Goal: Check status: Check status

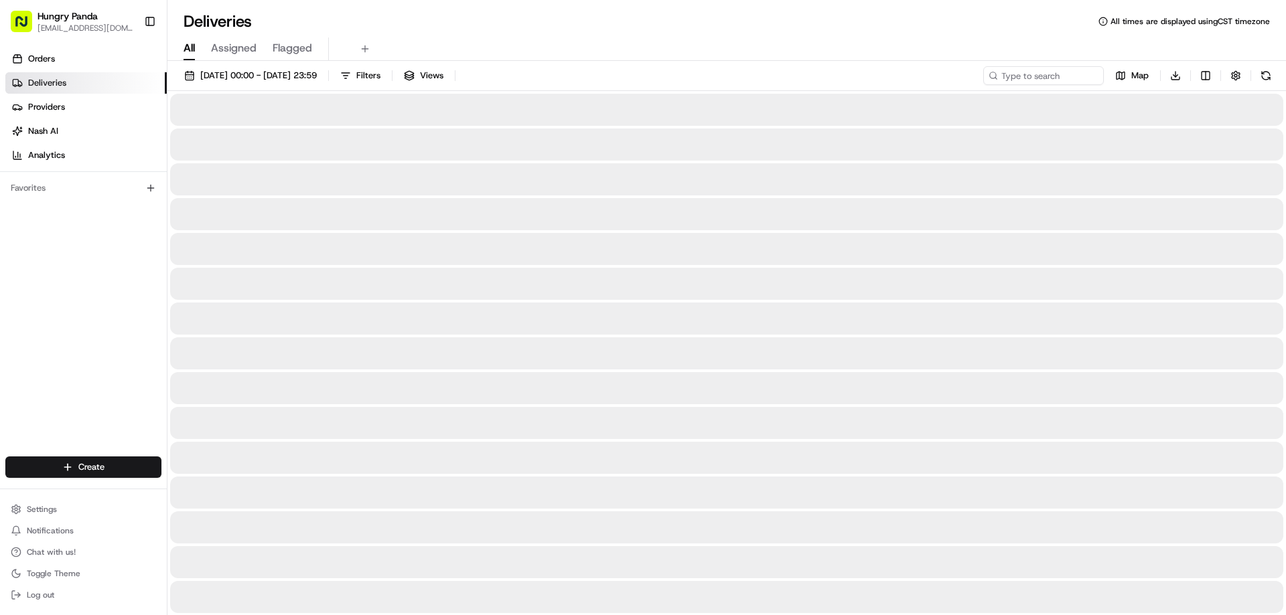
click at [1033, 77] on input at bounding box center [1043, 75] width 121 height 19
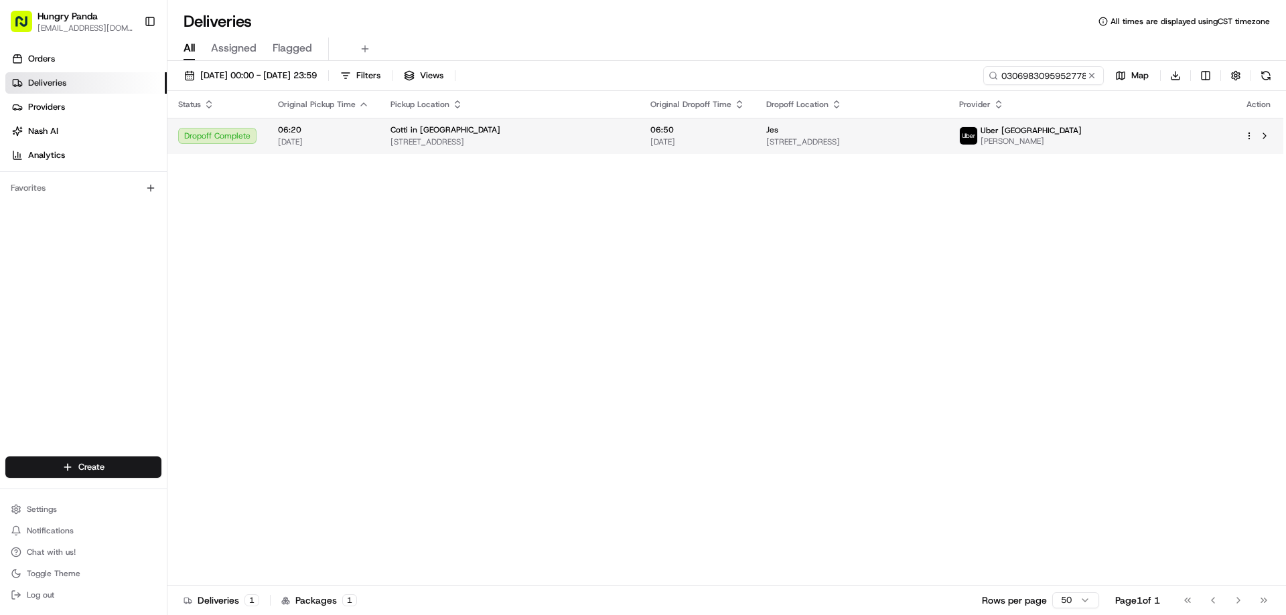
type input "0306983095952778381439"
click at [948, 149] on td "Jes [STREET_ADDRESS]" at bounding box center [851, 136] width 192 height 36
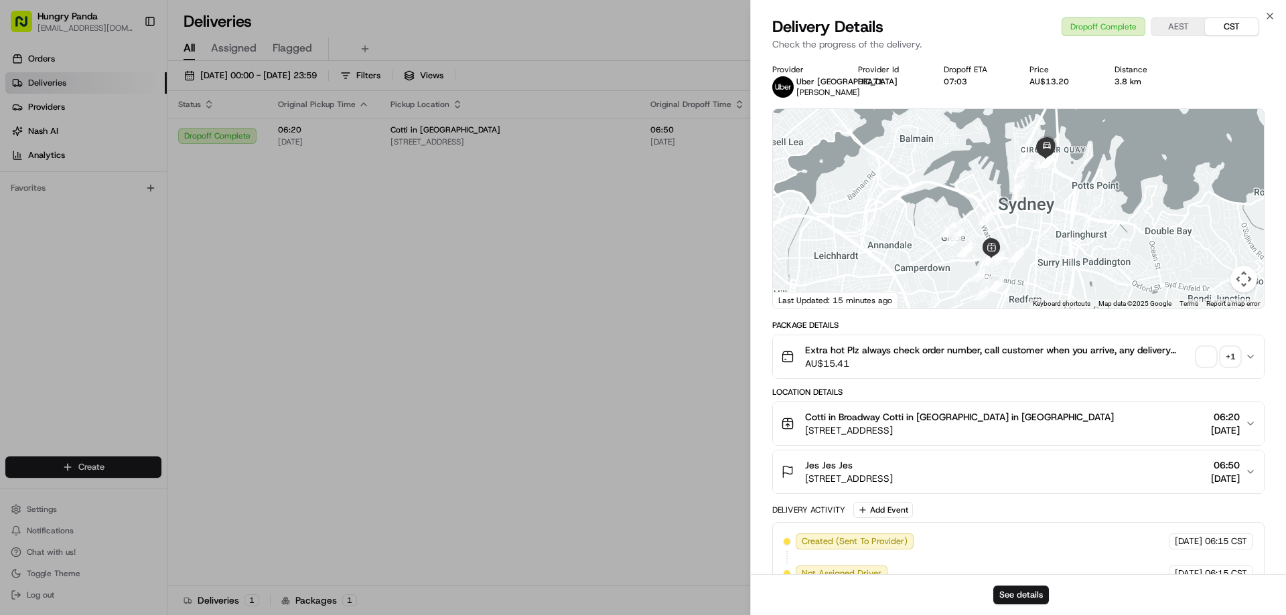
click at [1198, 350] on span "button" at bounding box center [1206, 357] width 19 height 19
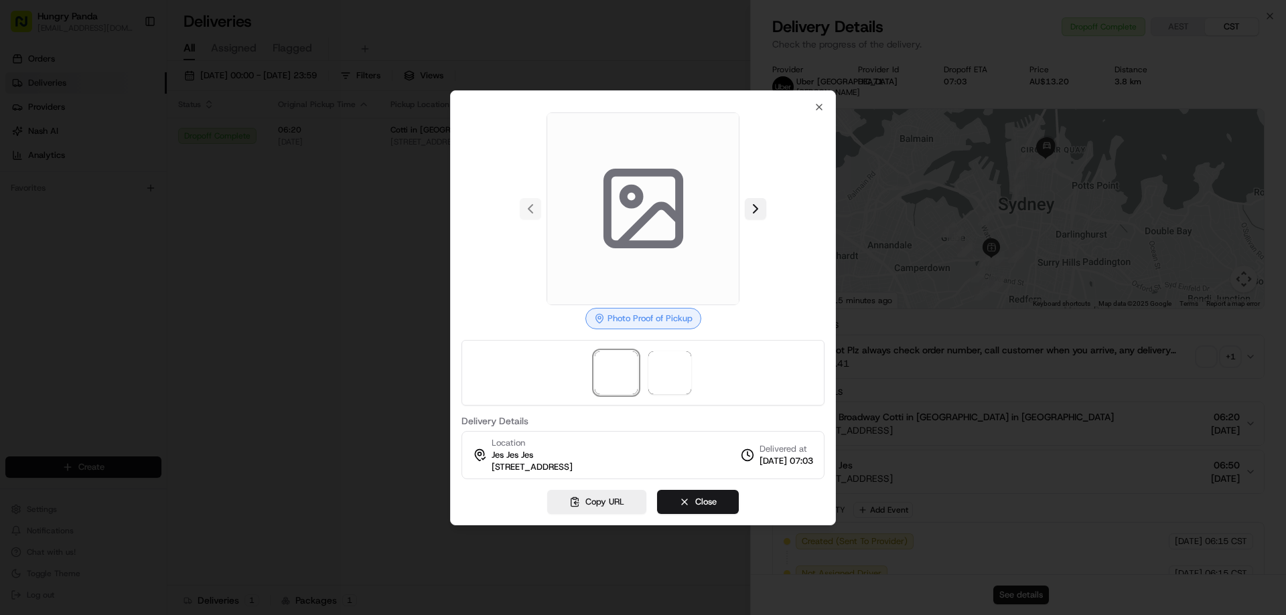
click at [758, 206] on button at bounding box center [755, 208] width 21 height 21
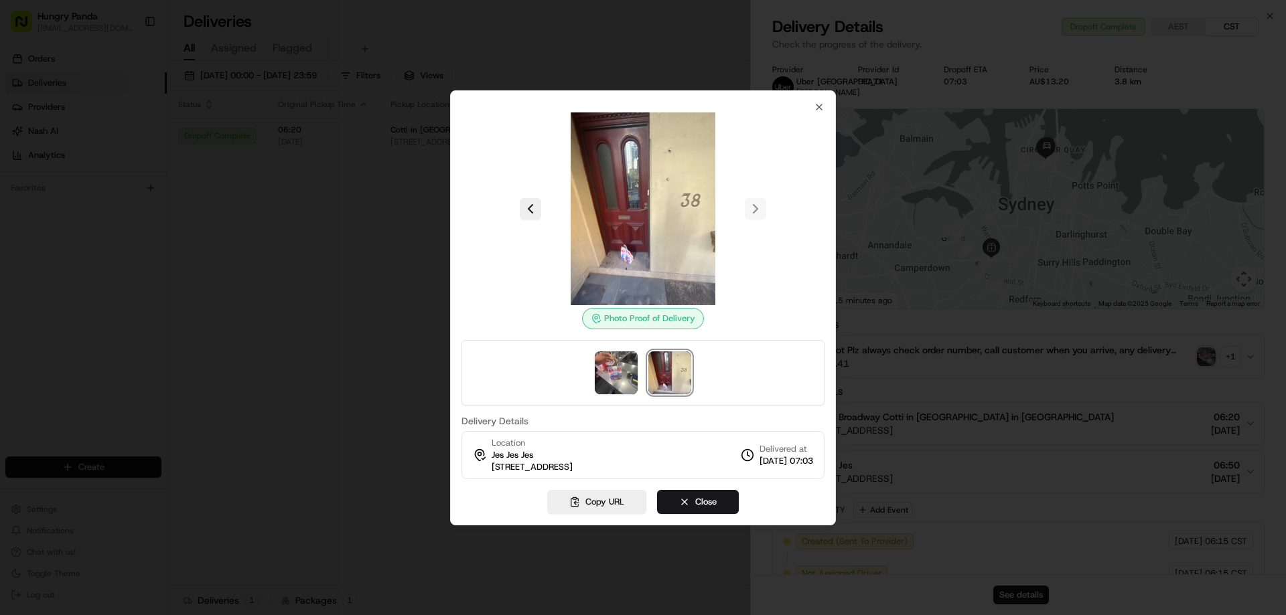
drag, startPoint x: 216, startPoint y: 224, endPoint x: 290, endPoint y: 244, distance: 76.3
click at [217, 224] on div at bounding box center [643, 307] width 1286 height 615
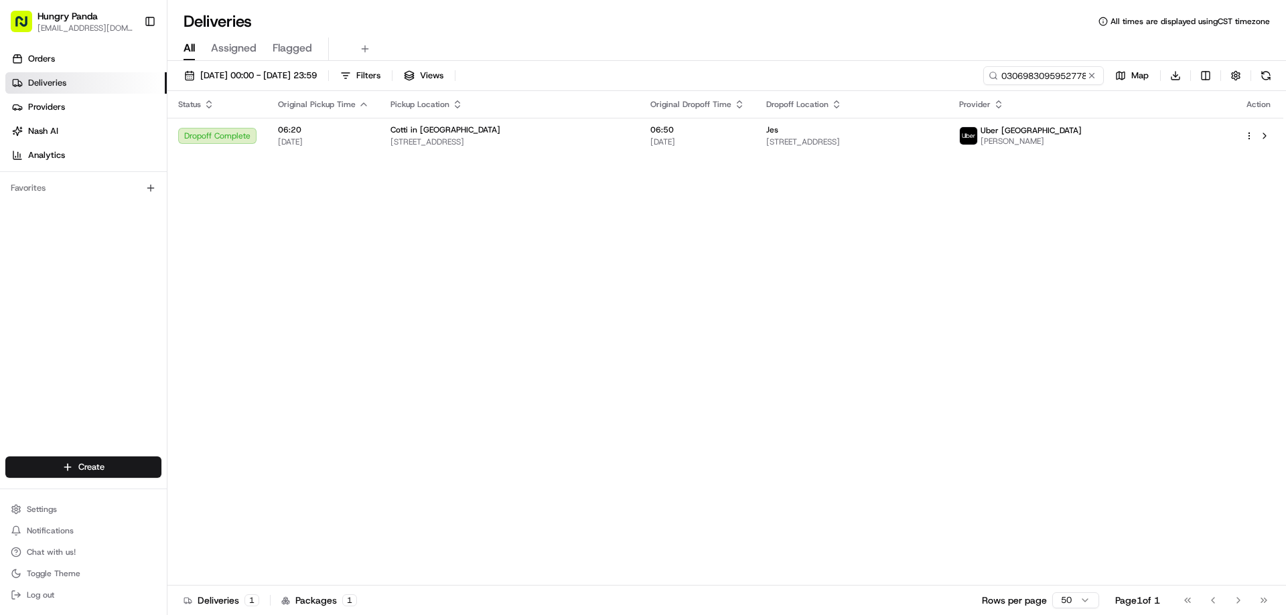
drag, startPoint x: 290, startPoint y: 244, endPoint x: 312, endPoint y: 246, distance: 22.1
click at [1089, 78] on button at bounding box center [1091, 75] width 13 height 13
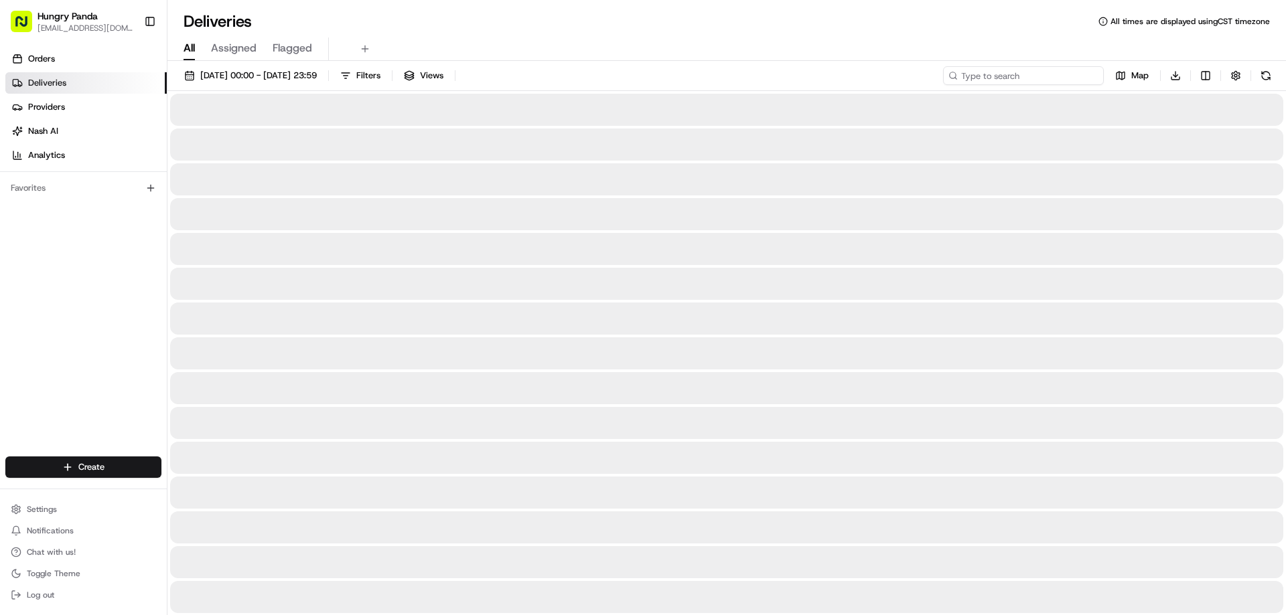
click at [1080, 78] on input at bounding box center [1023, 75] width 161 height 19
paste input "7659873905557766882770"
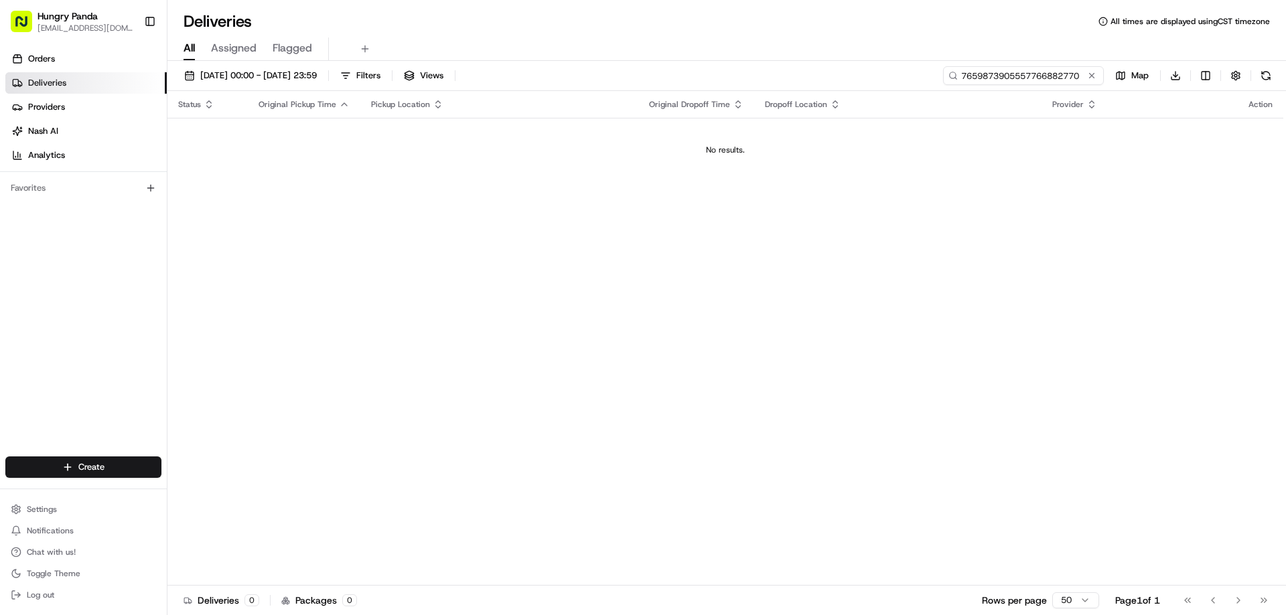
type input "7659873905557766882770"
click at [1090, 76] on button at bounding box center [1091, 75] width 13 height 13
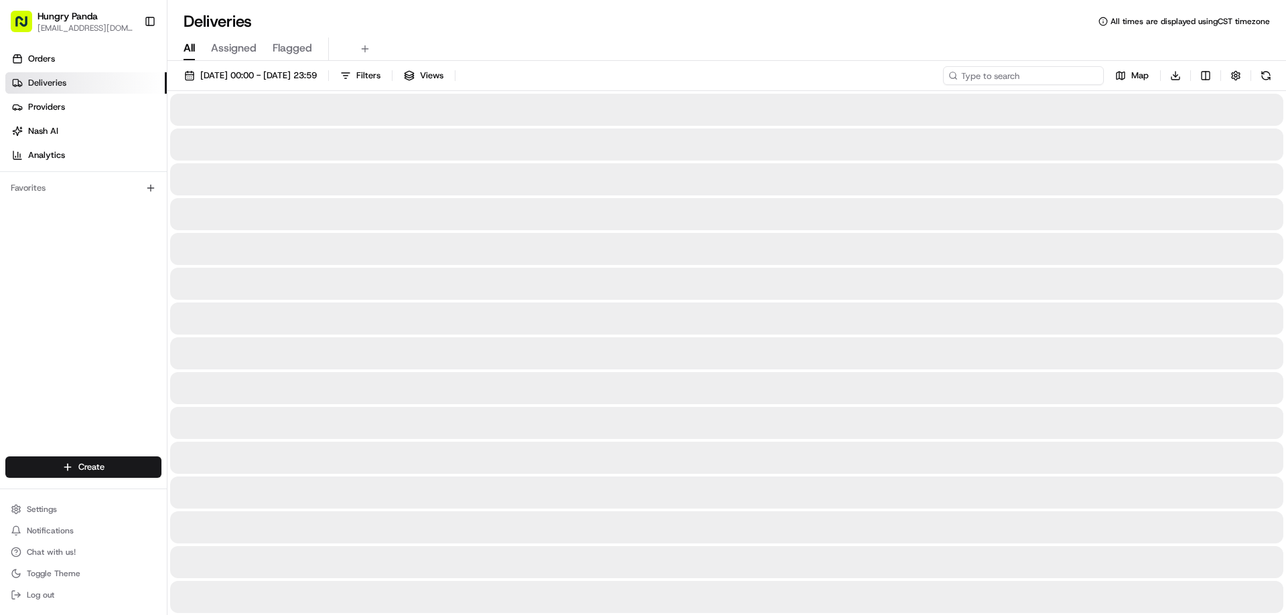
click at [1060, 76] on input at bounding box center [1023, 75] width 161 height 19
paste input "2901975985153703121644"
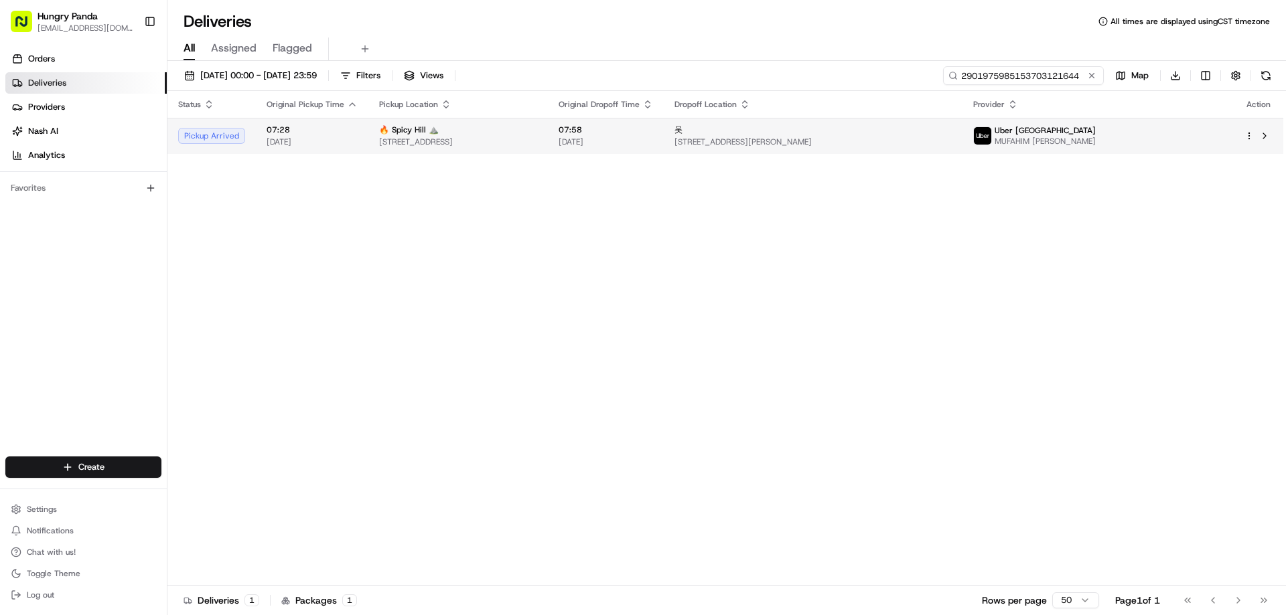
type input "2901975985153703121644"
click at [1053, 132] on td "Uber [GEOGRAPHIC_DATA] [PERSON_NAME]" at bounding box center [1097, 136] width 271 height 36
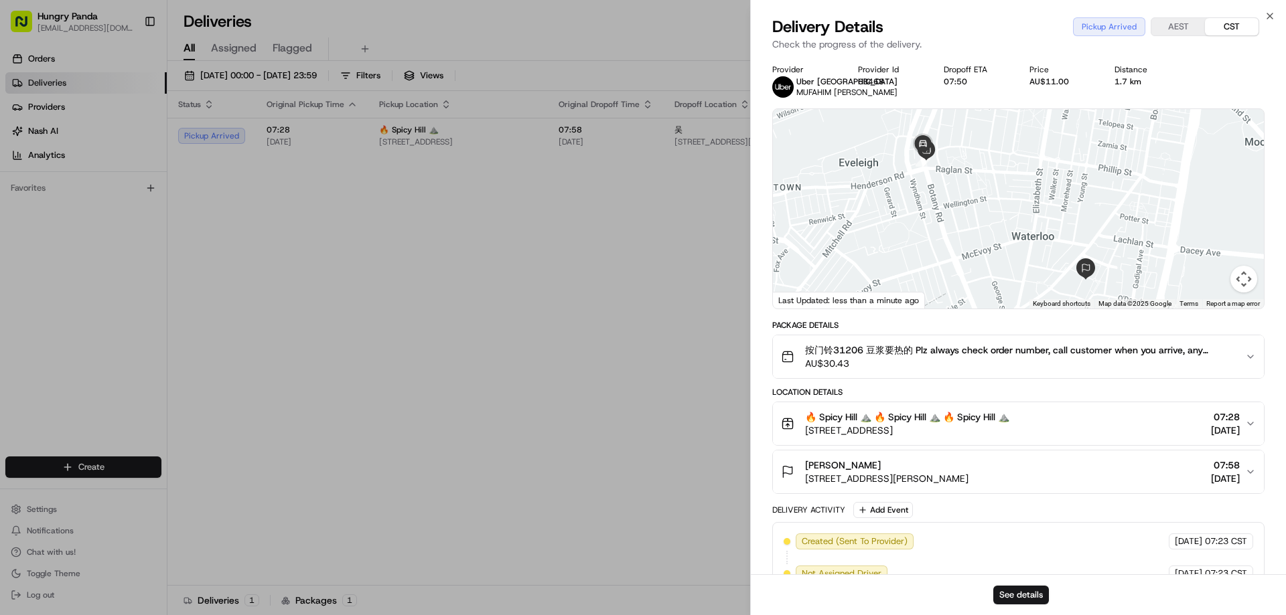
drag, startPoint x: 1079, startPoint y: 245, endPoint x: 979, endPoint y: 203, distance: 108.3
click at [1062, 255] on div at bounding box center [1018, 209] width 491 height 200
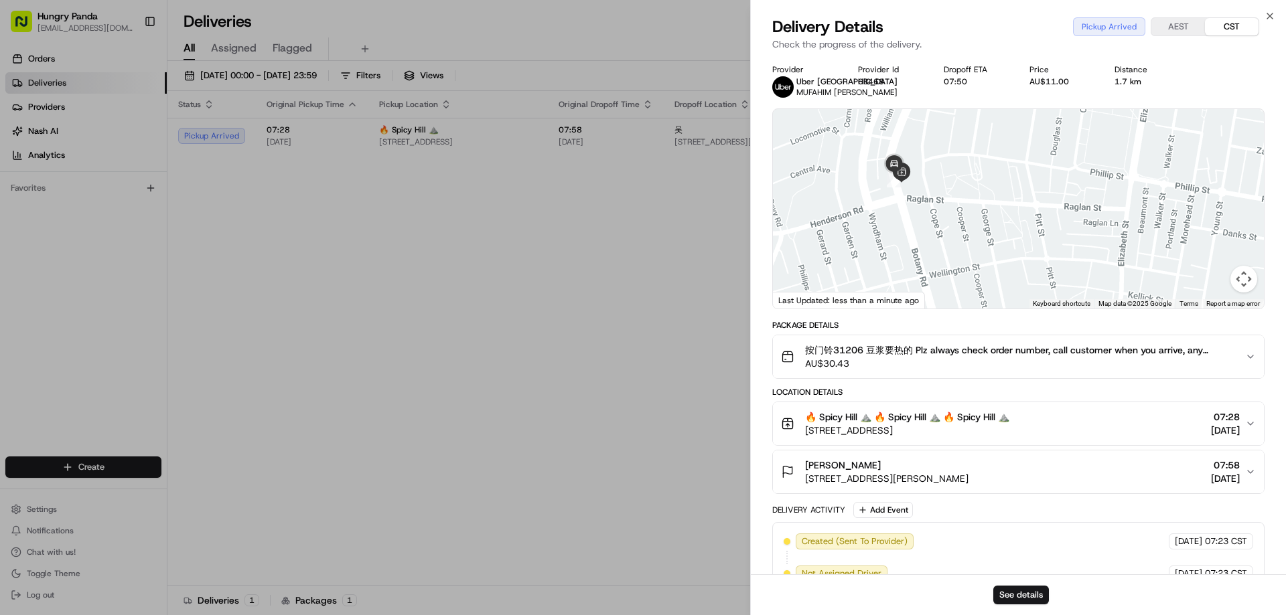
drag, startPoint x: 948, startPoint y: 192, endPoint x: 971, endPoint y: 222, distance: 37.6
click at [971, 222] on div at bounding box center [1018, 209] width 491 height 200
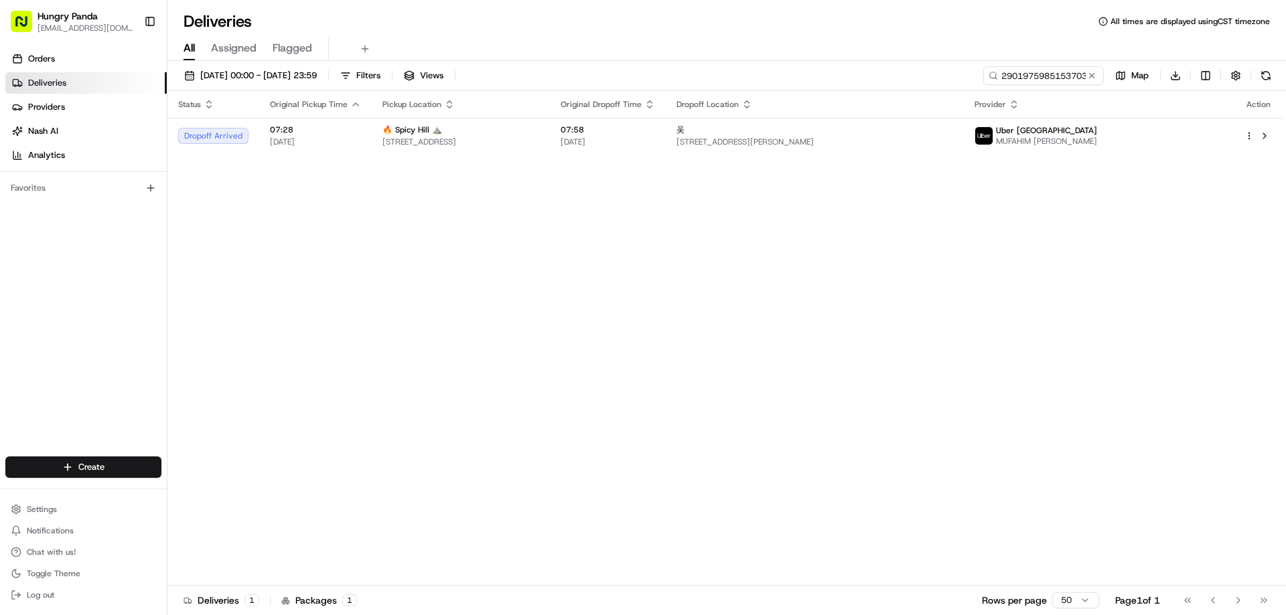
drag, startPoint x: 595, startPoint y: 222, endPoint x: 1010, endPoint y: 113, distance: 429.1
click at [1095, 75] on button at bounding box center [1091, 75] width 13 height 13
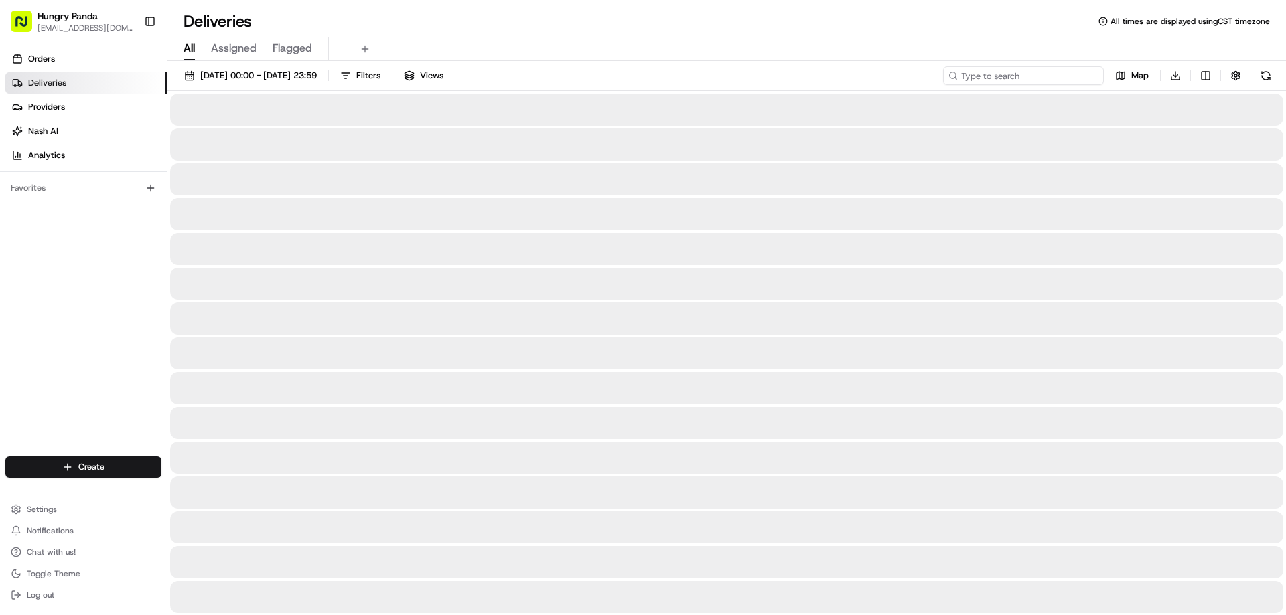
click at [1083, 75] on input at bounding box center [1023, 75] width 161 height 19
paste input "2901975985153703121644"
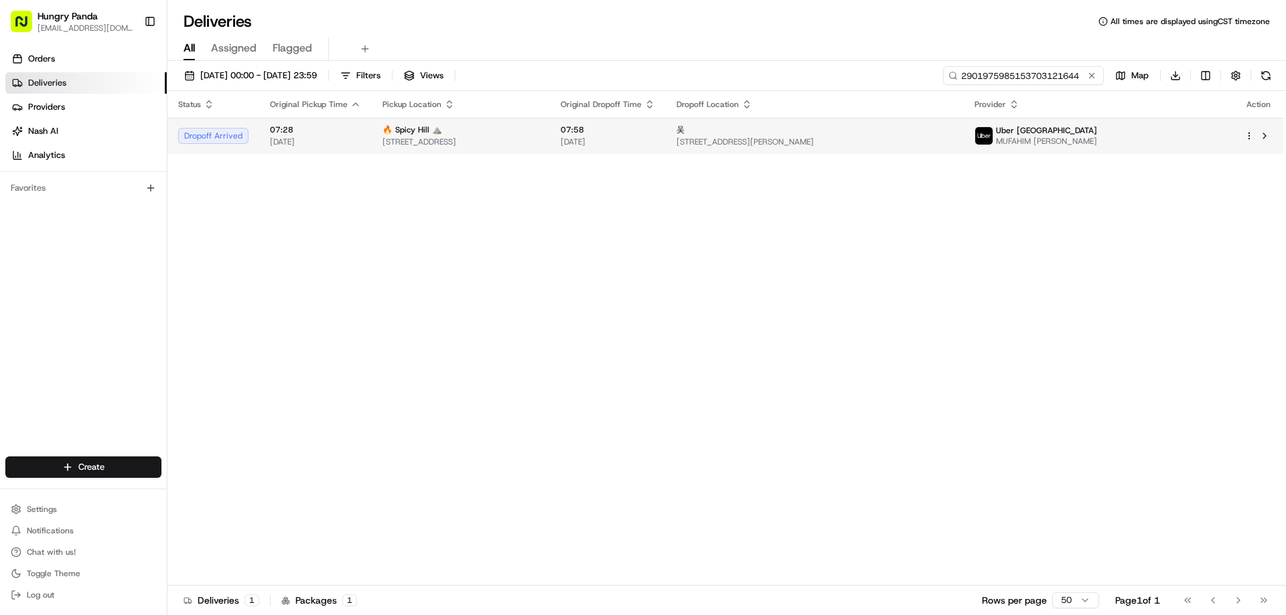
type input "2901975985153703121644"
click at [952, 147] on span "[STREET_ADDRESS][PERSON_NAME]" at bounding box center [814, 142] width 276 height 11
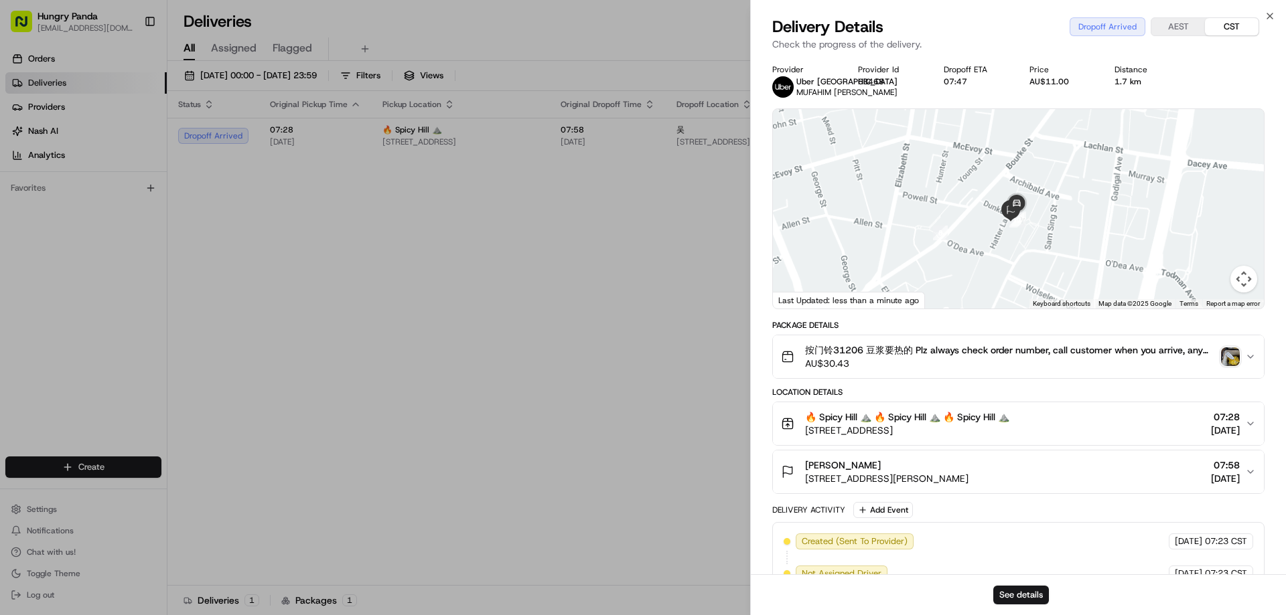
drag, startPoint x: 1097, startPoint y: 175, endPoint x: 1099, endPoint y: 167, distance: 8.9
click at [1099, 167] on div at bounding box center [1018, 209] width 491 height 200
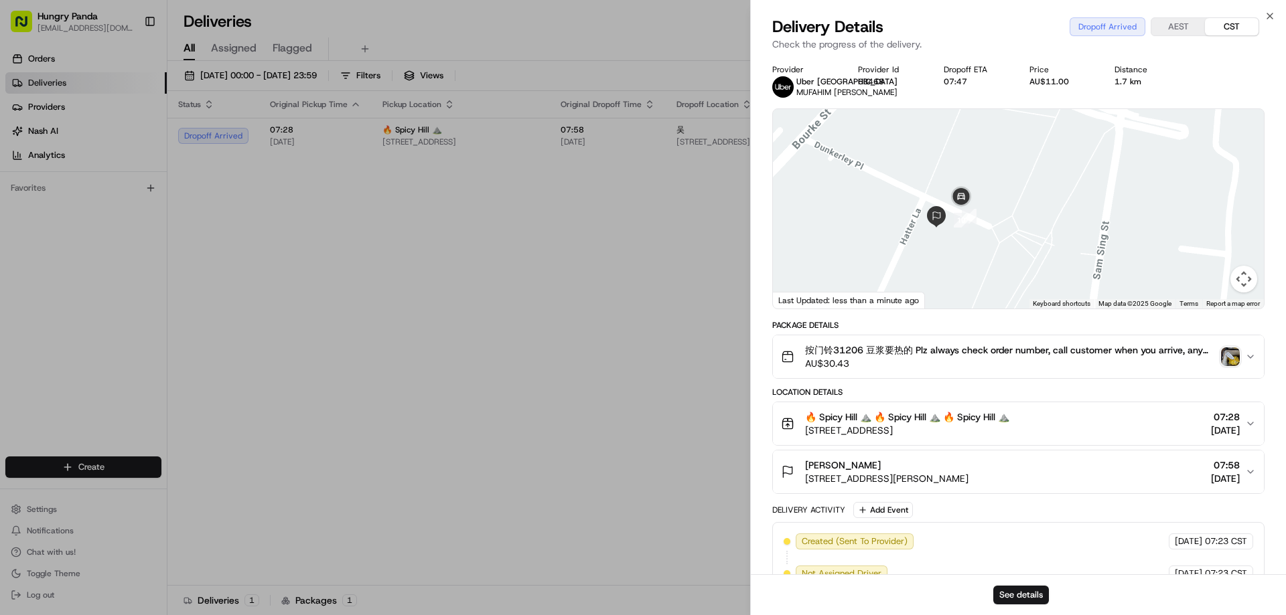
click at [1016, 216] on div at bounding box center [1018, 209] width 491 height 200
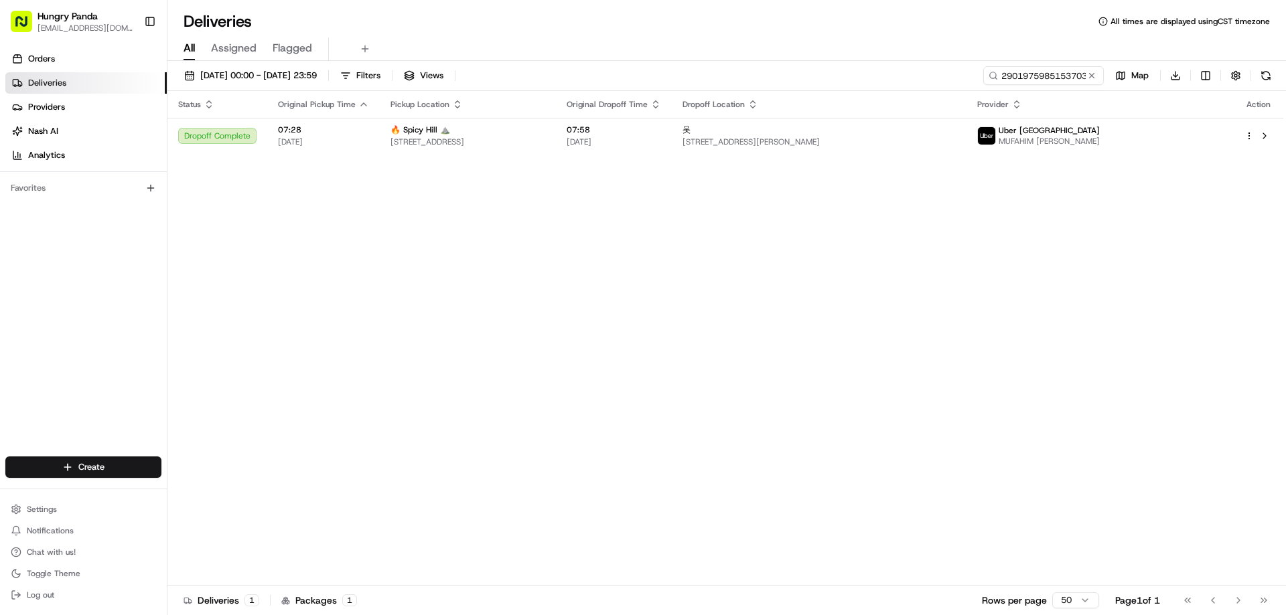
drag, startPoint x: 596, startPoint y: 272, endPoint x: 967, endPoint y: 213, distance: 375.6
click at [1094, 80] on button at bounding box center [1091, 75] width 13 height 13
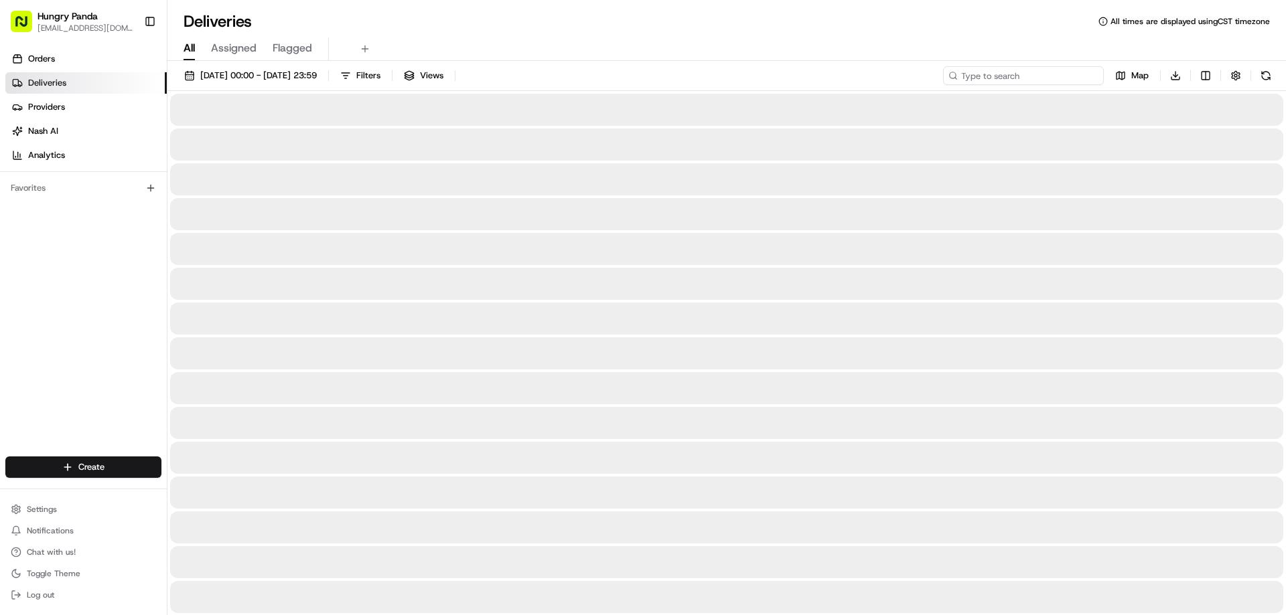
click at [1083, 76] on input at bounding box center [1023, 75] width 161 height 19
paste input "2901975985153703121644"
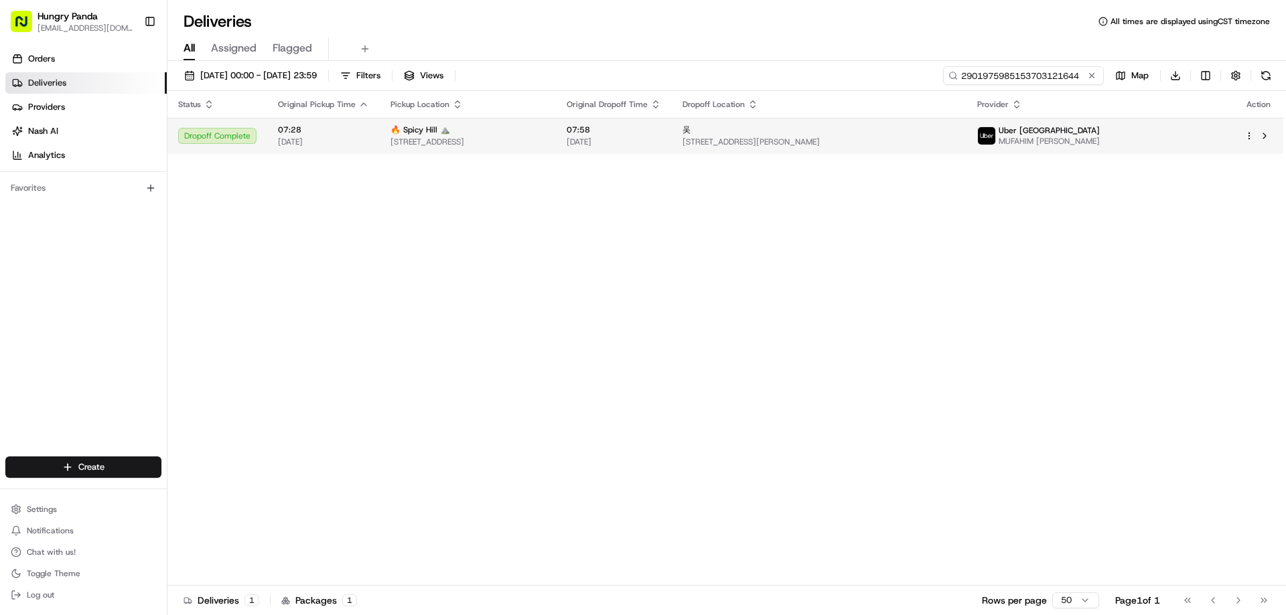
type input "2901975985153703121644"
click at [956, 141] on span "[STREET_ADDRESS][PERSON_NAME]" at bounding box center [818, 142] width 273 height 11
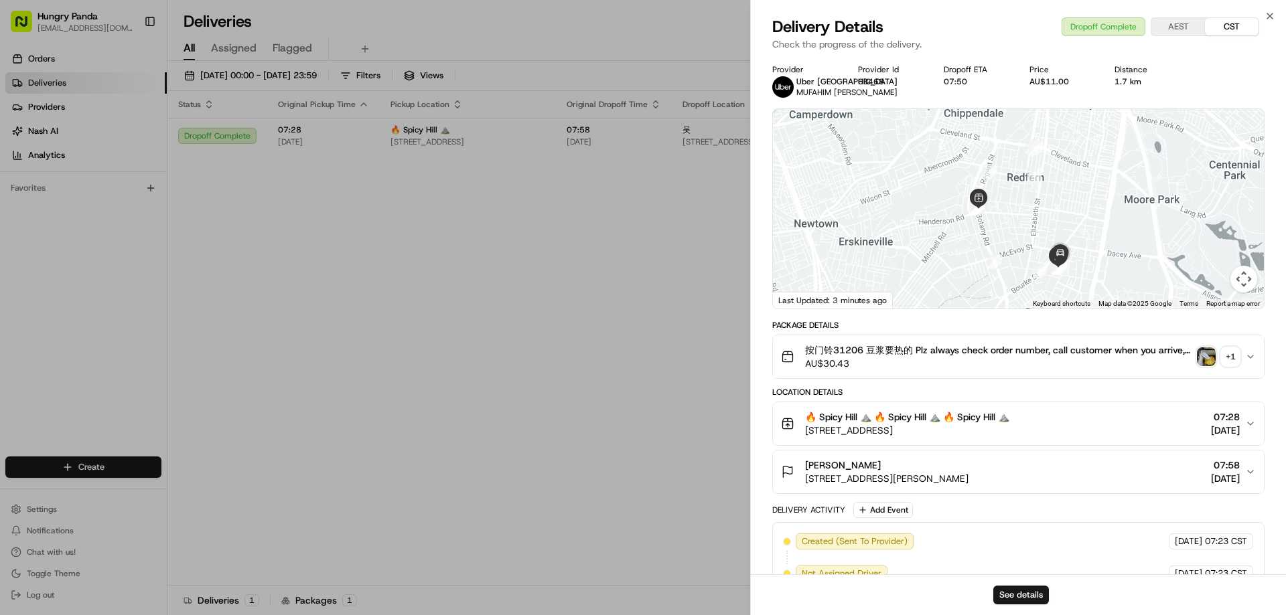
click at [1217, 366] on button "+ 1" at bounding box center [1218, 357] width 43 height 19
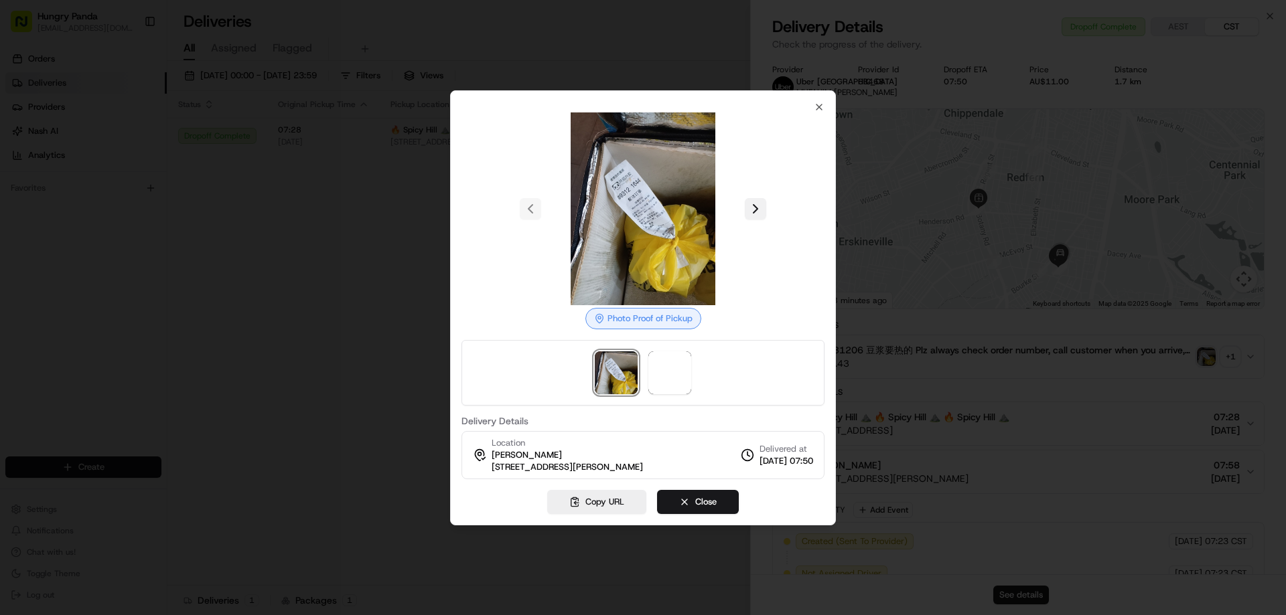
click at [765, 206] on button at bounding box center [755, 208] width 21 height 21
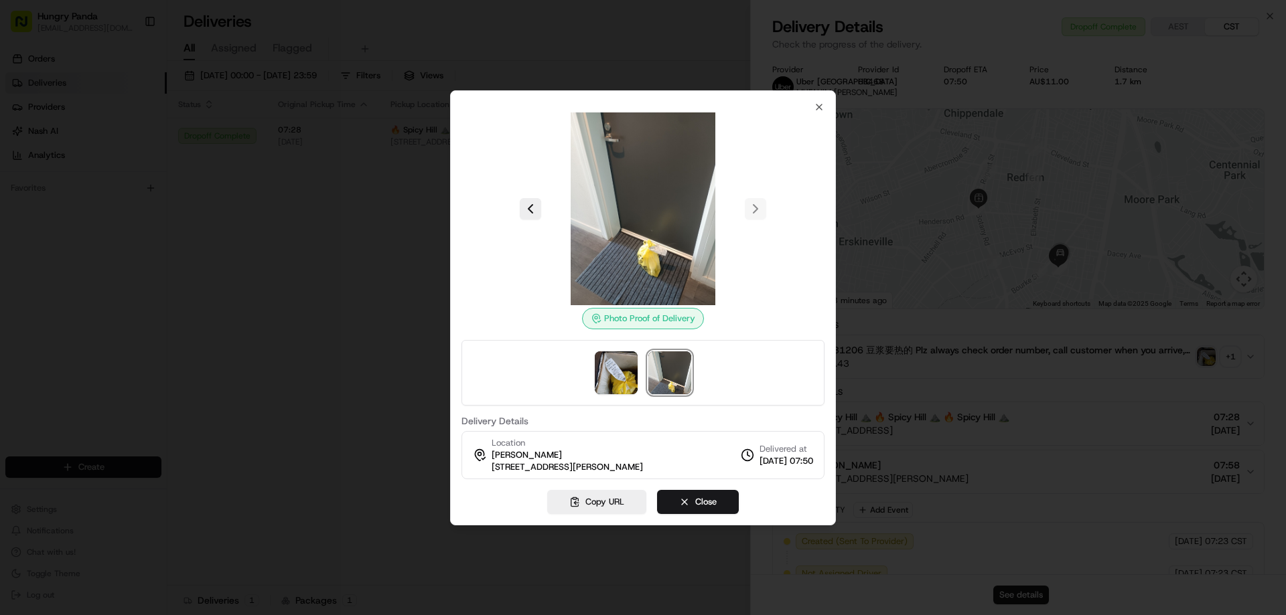
click at [313, 301] on div at bounding box center [643, 307] width 1286 height 615
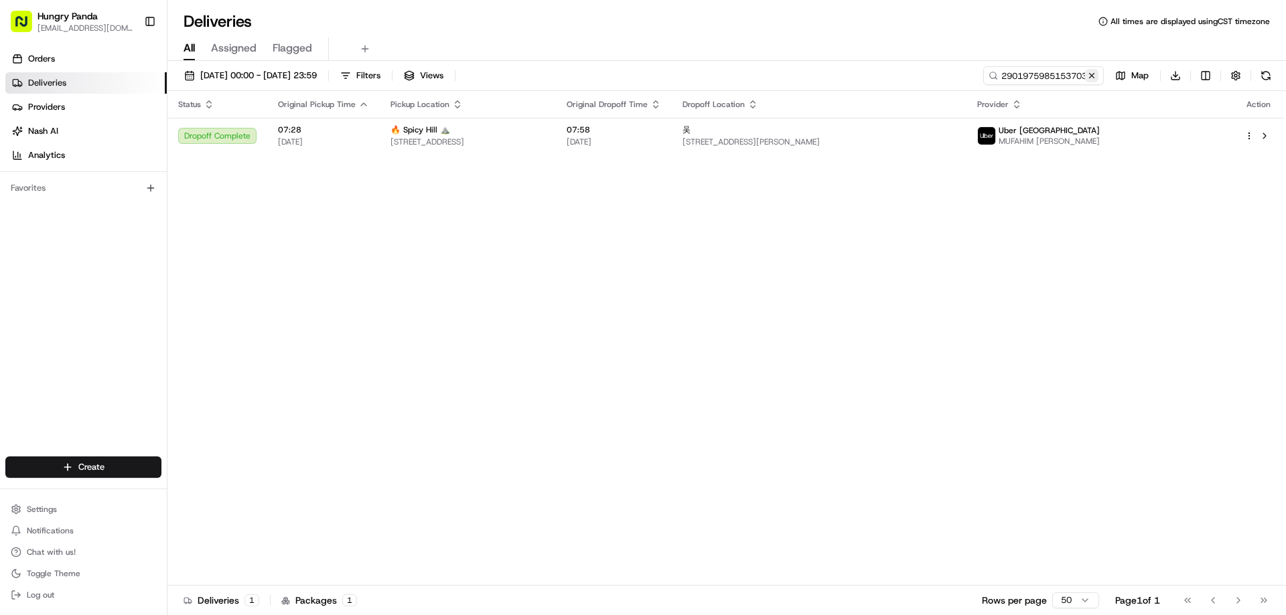
click at [1096, 80] on button at bounding box center [1091, 75] width 13 height 13
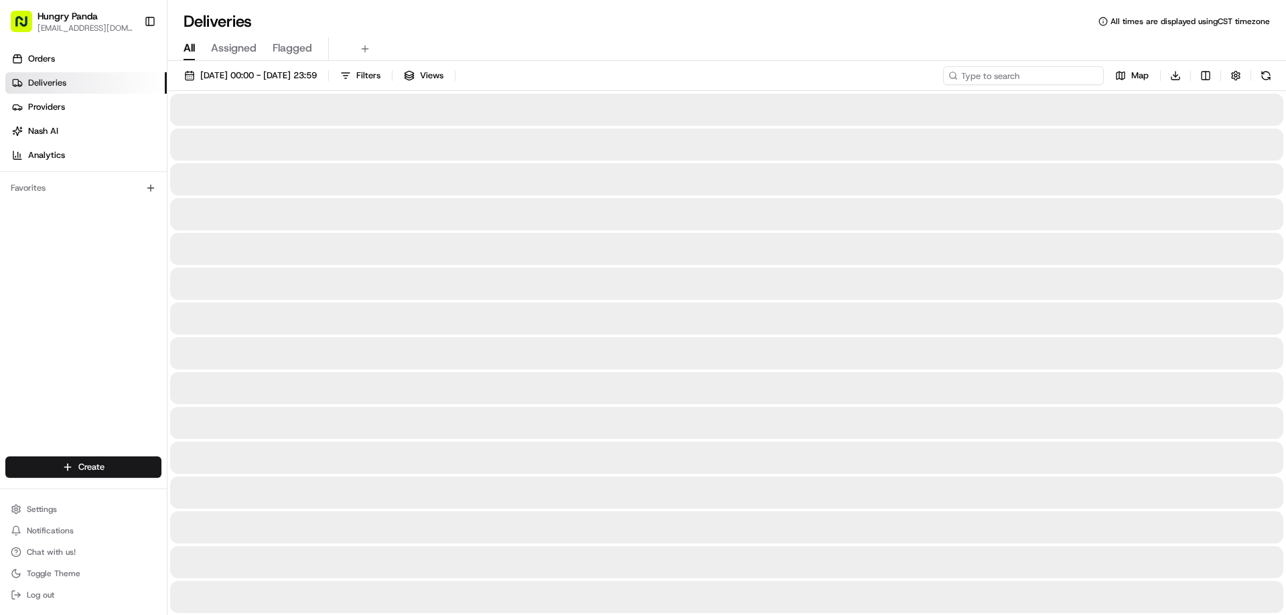
click at [1086, 78] on input at bounding box center [1023, 75] width 161 height 19
paste input "130799542595972090844"
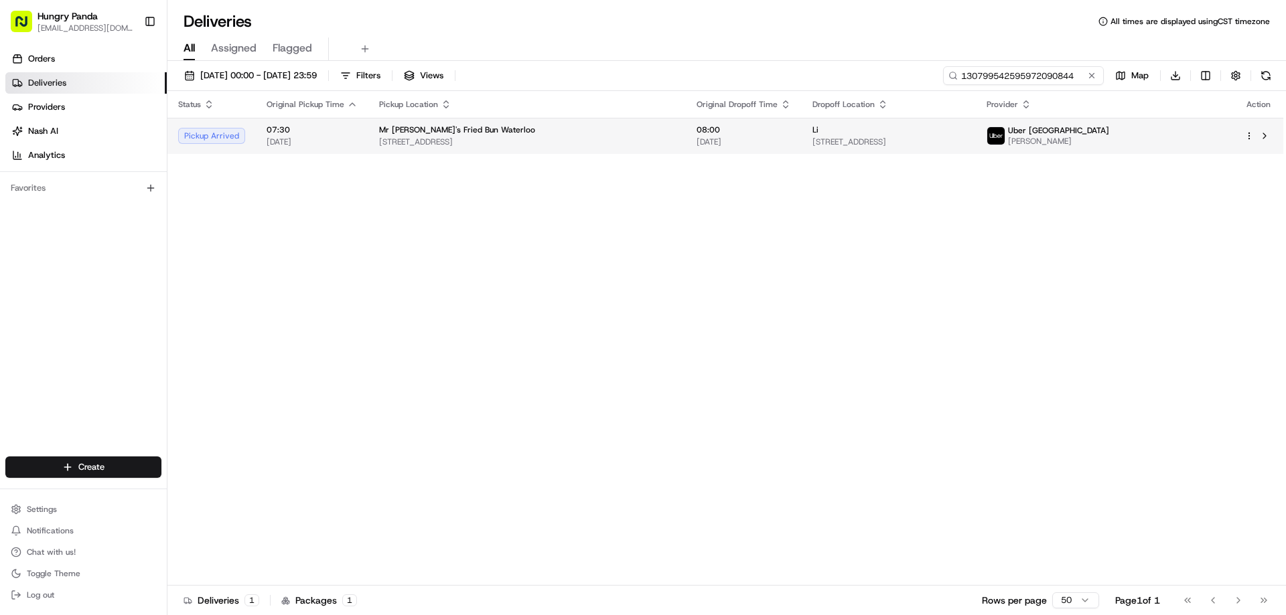
type input "130799542595972090844"
click at [965, 142] on span "[STREET_ADDRESS]" at bounding box center [888, 142] width 153 height 11
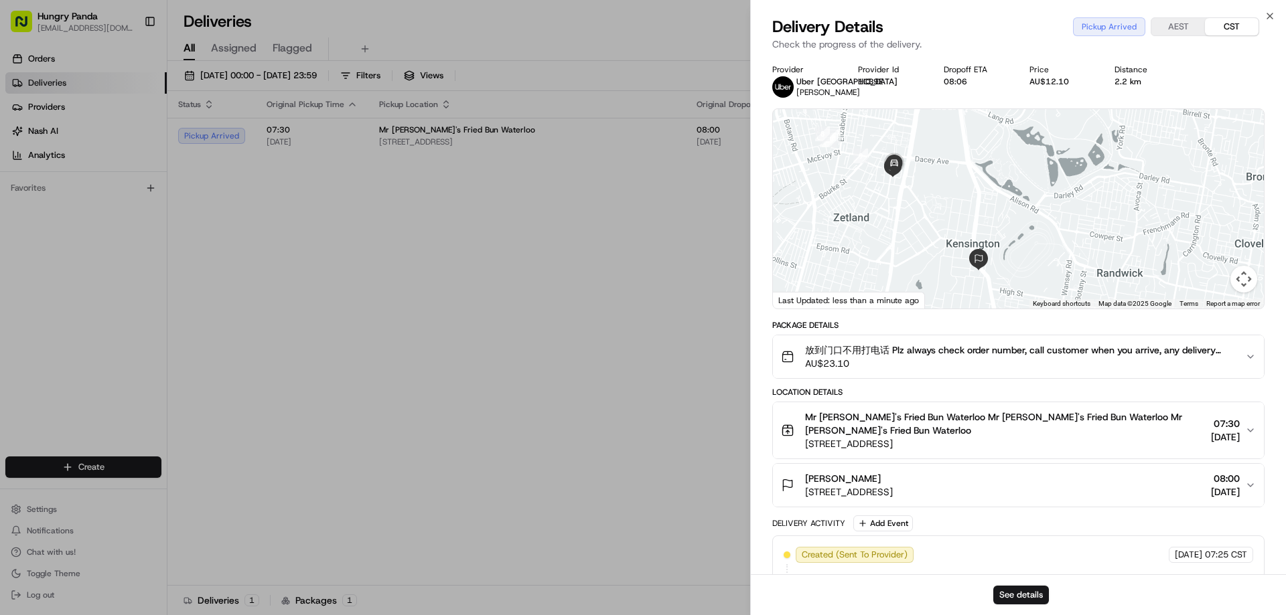
drag, startPoint x: 947, startPoint y: 234, endPoint x: 866, endPoint y: 244, distance: 81.1
click at [866, 244] on div at bounding box center [1018, 209] width 491 height 200
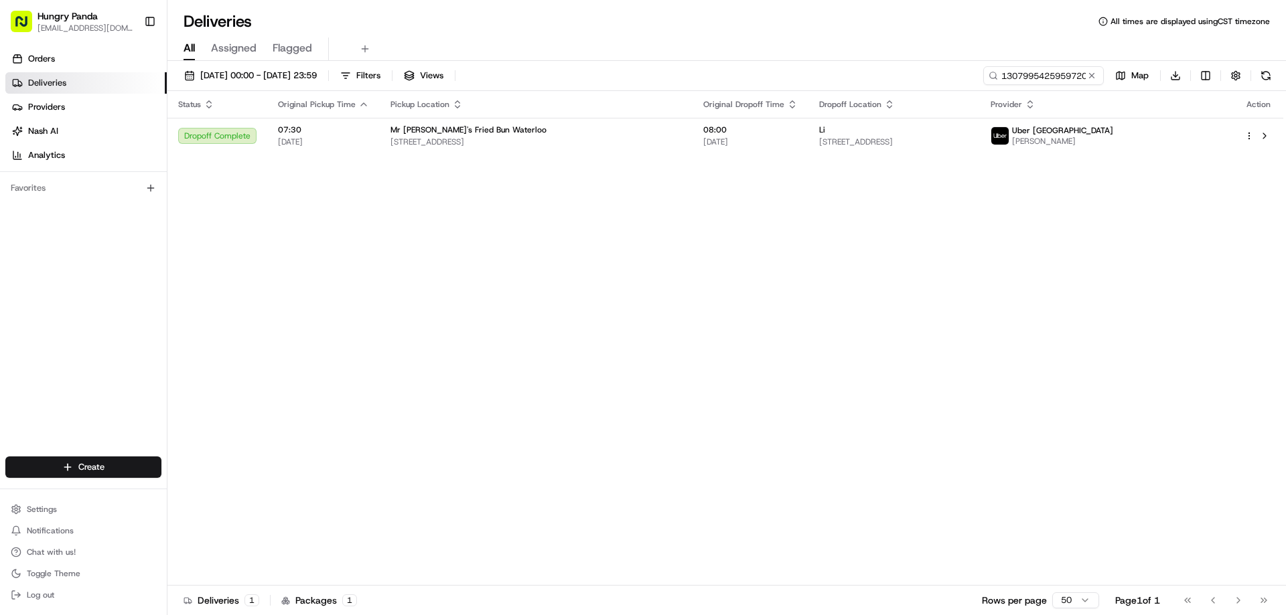
drag, startPoint x: 1092, startPoint y: 76, endPoint x: 1086, endPoint y: 79, distance: 6.9
click at [1088, 79] on button at bounding box center [1091, 75] width 13 height 13
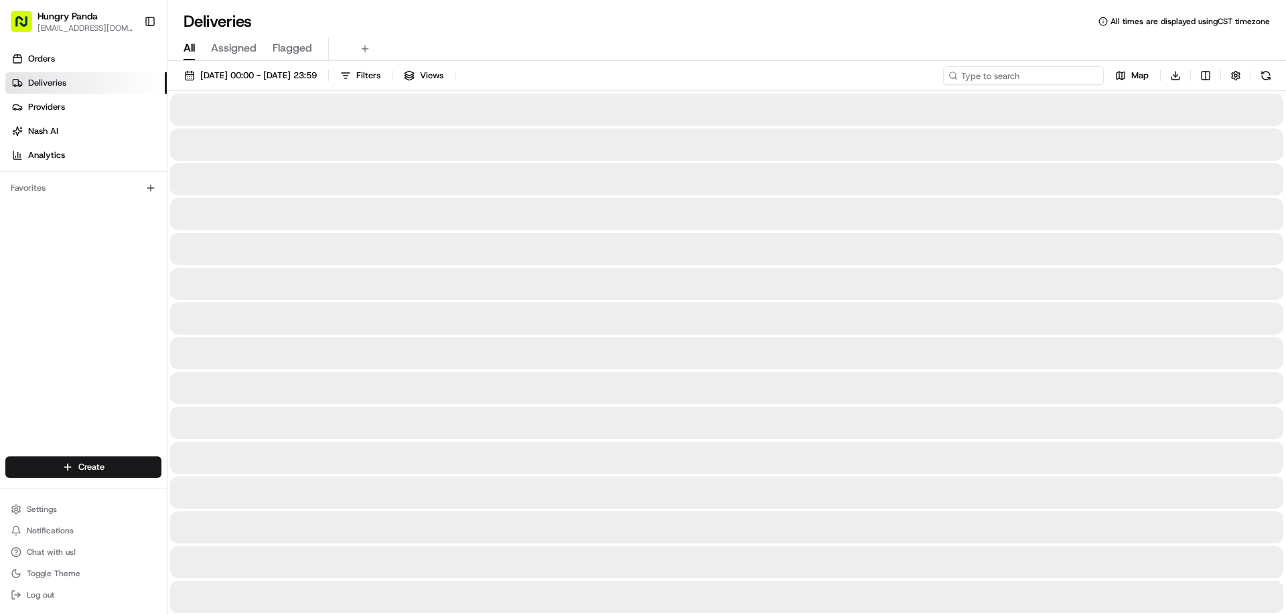
click at [1062, 76] on input at bounding box center [1023, 75] width 161 height 19
paste input "130799542595972090844"
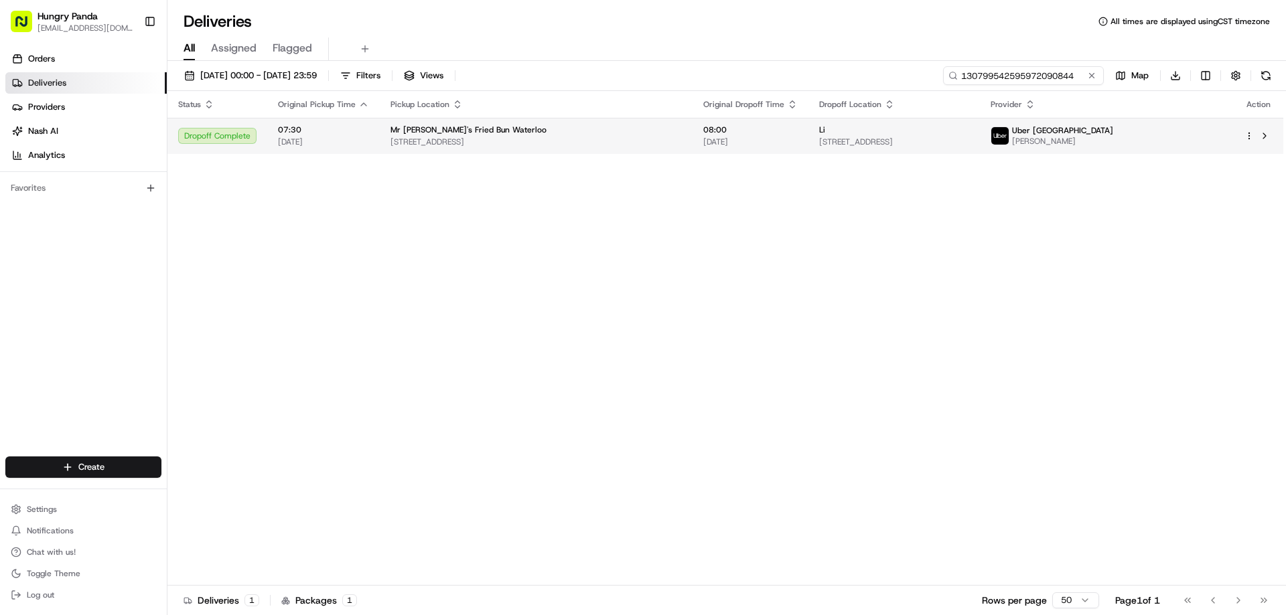
type input "130799542595972090844"
click at [969, 126] on div "Li" at bounding box center [894, 130] width 150 height 11
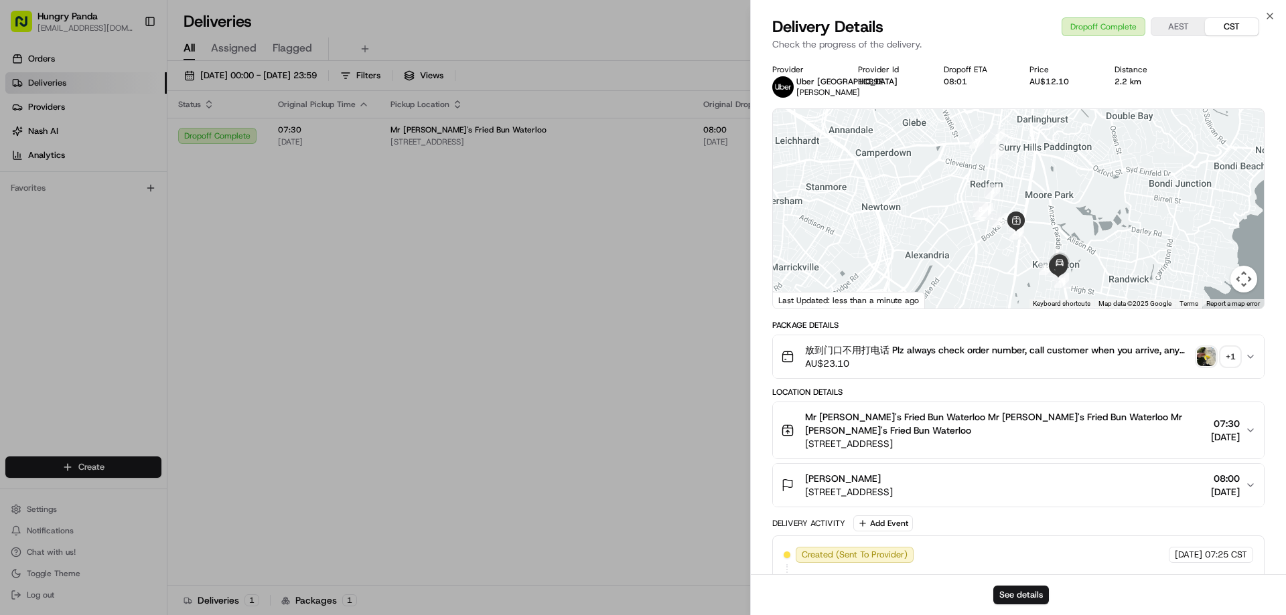
click at [1211, 351] on img "button" at bounding box center [1206, 357] width 19 height 19
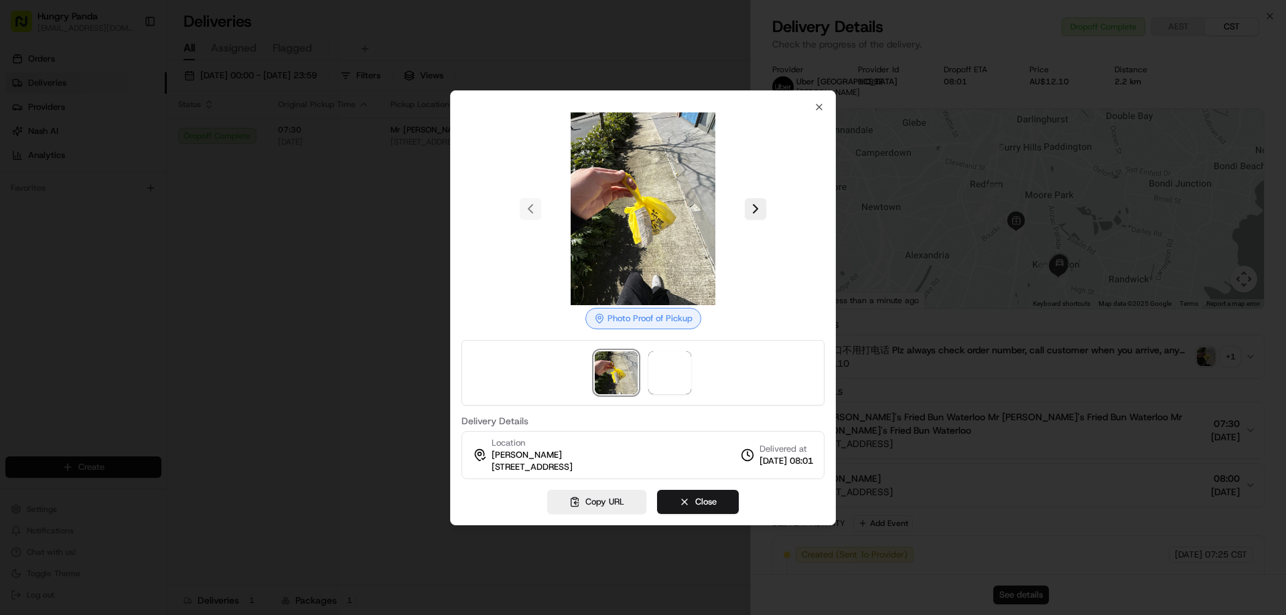
click at [770, 210] on div at bounding box center [642, 208] width 363 height 193
click at [764, 209] on button at bounding box center [755, 208] width 21 height 21
